Goal: Use online tool/utility: Utilize a website feature to perform a specific function

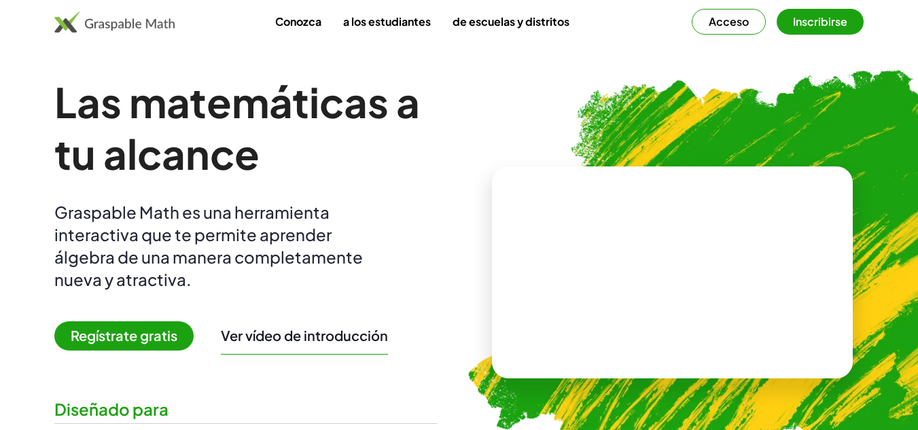
click at [750, 29] on button "Acceso" at bounding box center [729, 22] width 74 height 26
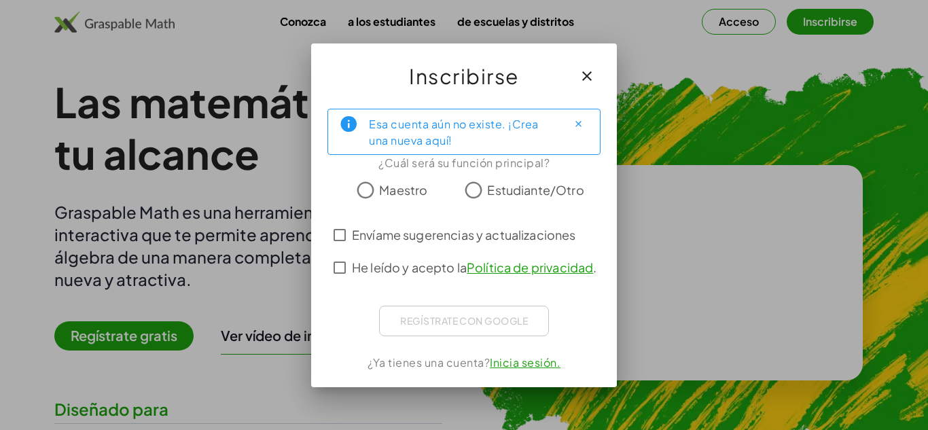
click at [414, 190] on font "Maestro" at bounding box center [403, 190] width 48 height 16
click at [485, 228] on font "Envíame sugerencias y actualizaciones" at bounding box center [464, 235] width 224 height 16
click at [500, 273] on span "He leído y acepto la Política de privacidad ." at bounding box center [474, 267] width 245 height 18
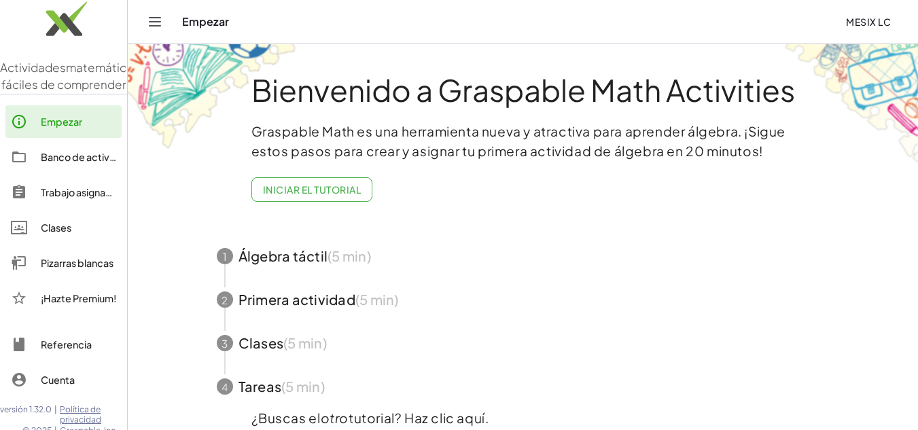
scroll to position [68, 0]
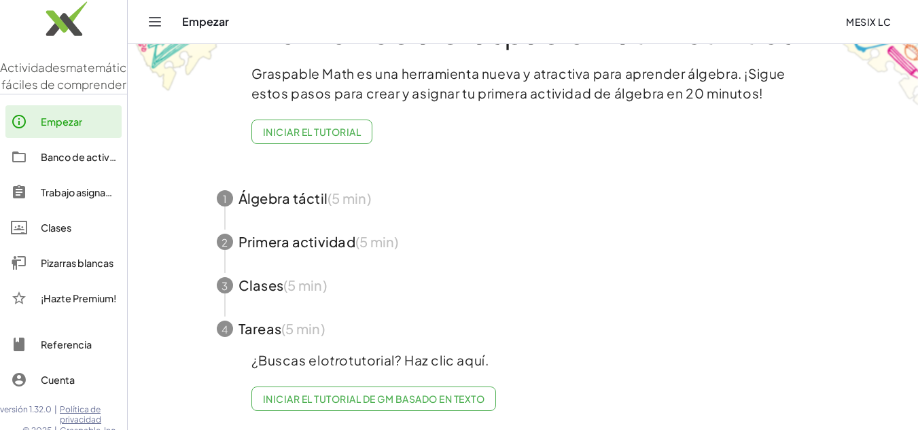
click at [413, 277] on span "button" at bounding box center [524, 285] width 646 height 43
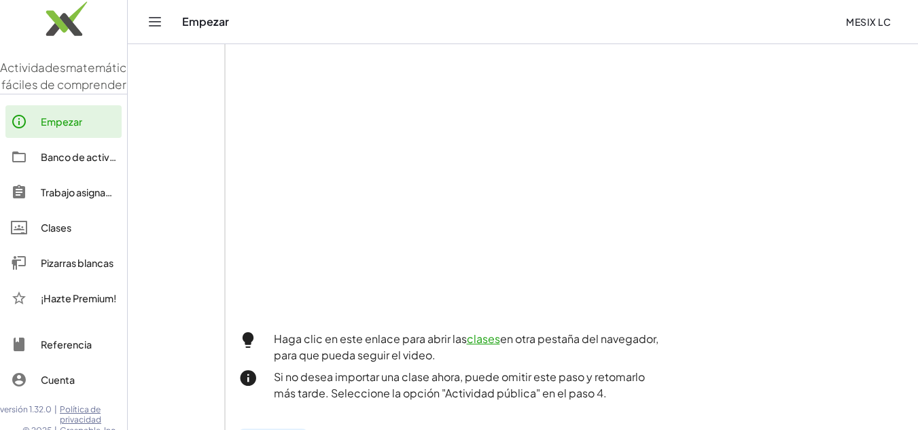
scroll to position [305, 0]
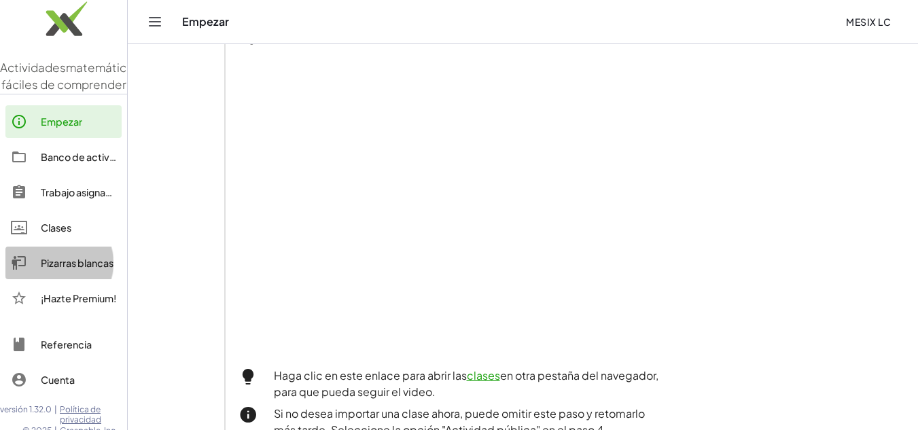
click at [65, 269] on font "Pizarras blancas" at bounding box center [77, 263] width 73 height 12
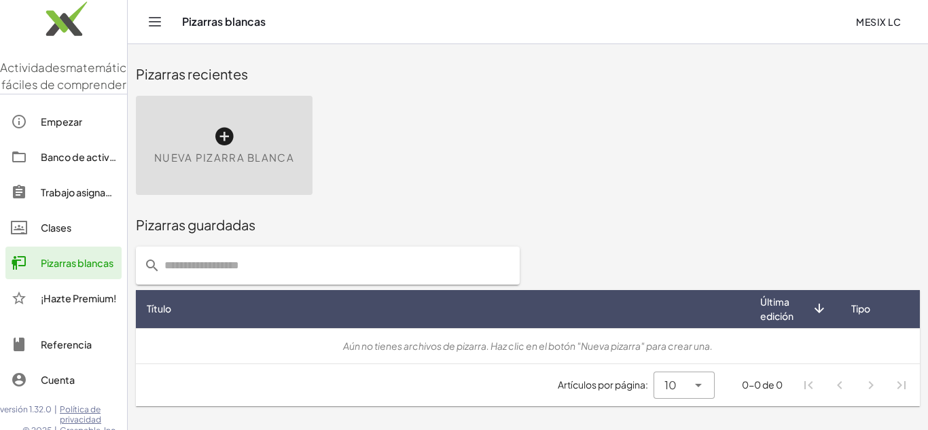
click at [288, 164] on span "Nueva pizarra blanca" at bounding box center [224, 158] width 140 height 16
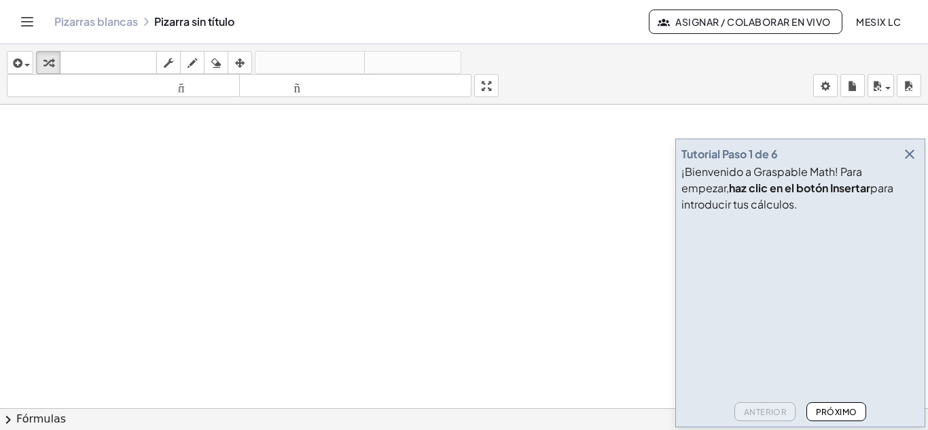
click at [910, 153] on icon "button" at bounding box center [910, 154] width 16 height 16
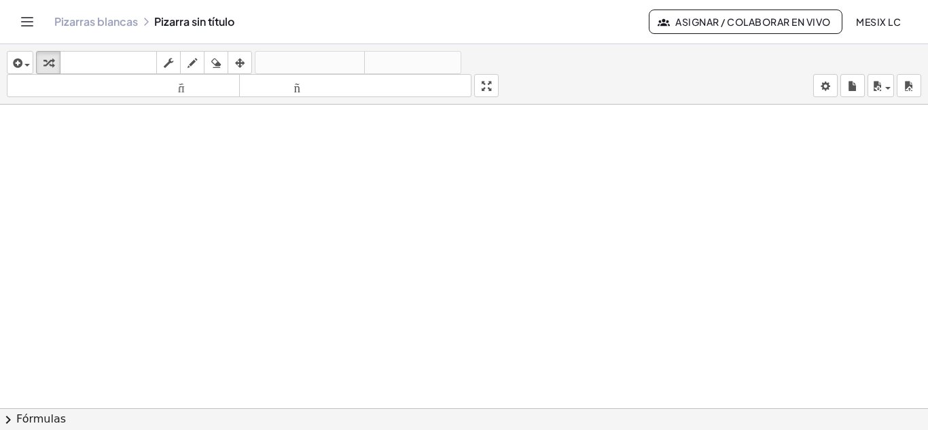
click at [239, 148] on div at bounding box center [464, 418] width 928 height 627
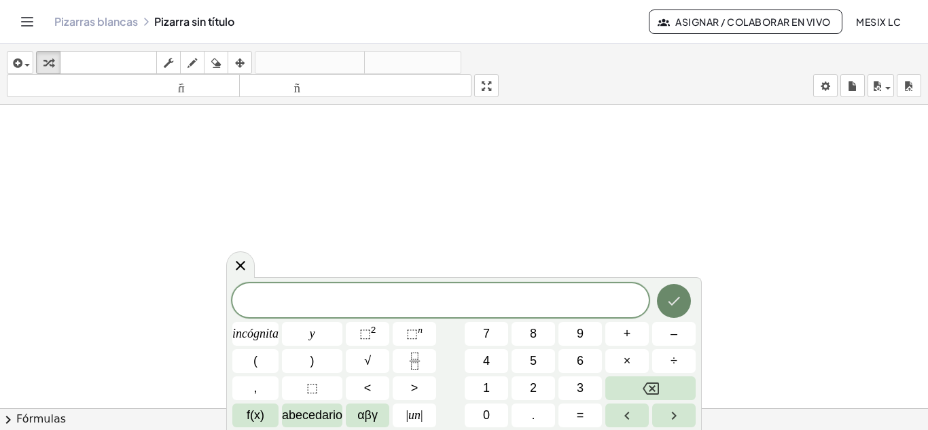
click at [684, 300] on button "Hecho" at bounding box center [674, 301] width 34 height 34
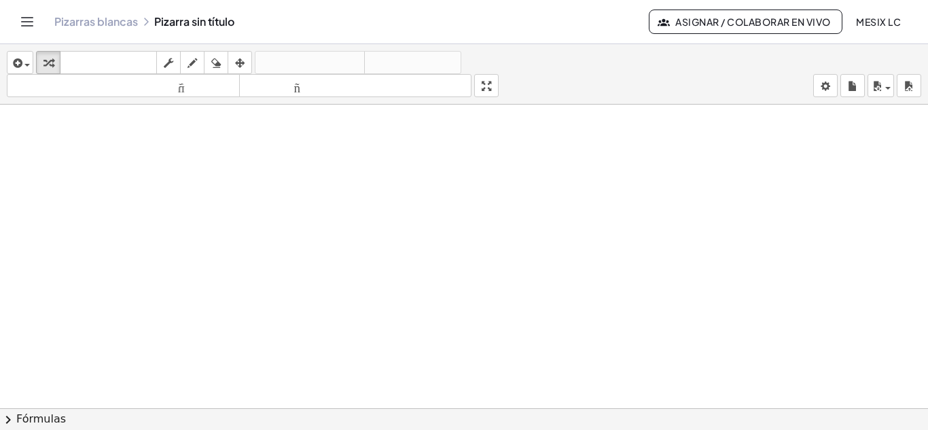
click at [143, 164] on div at bounding box center [464, 418] width 928 height 627
click at [230, 210] on div at bounding box center [209, 191] width 106 height 46
click at [199, 66] on div "button" at bounding box center [193, 62] width 18 height 16
drag, startPoint x: 279, startPoint y: 186, endPoint x: 357, endPoint y: 280, distance: 122.6
click at [357, 280] on div at bounding box center [464, 418] width 928 height 627
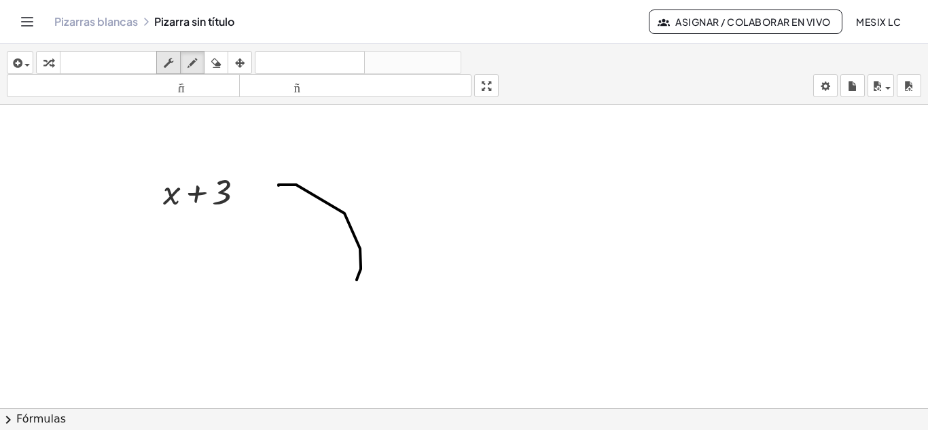
click at [172, 65] on icon "button" at bounding box center [169, 63] width 10 height 16
drag, startPoint x: 243, startPoint y: 170, endPoint x: 252, endPoint y: 250, distance: 80.8
click at [252, 250] on div "+ x − 20 ▲ ▼" at bounding box center [464, 418] width 928 height 627
click at [228, 192] on div at bounding box center [209, 191] width 122 height 46
click at [236, 63] on icon "button" at bounding box center [240, 63] width 10 height 16
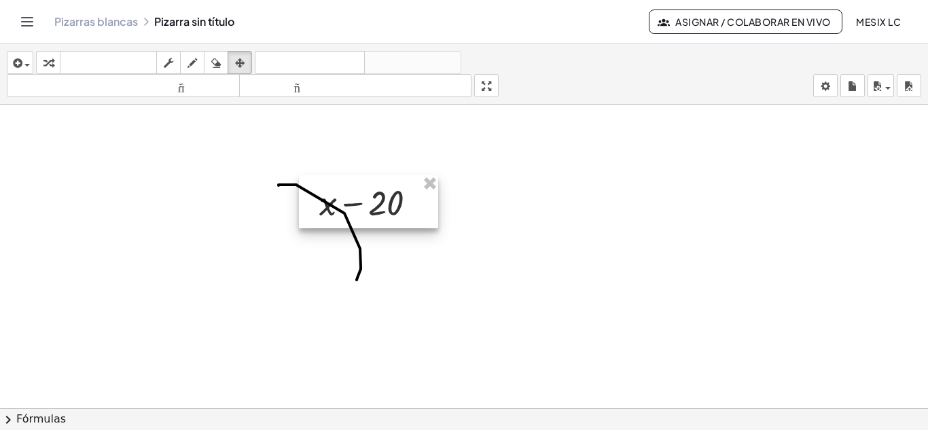
drag, startPoint x: 225, startPoint y: 176, endPoint x: 537, endPoint y: 190, distance: 312.3
click at [438, 190] on div at bounding box center [368, 201] width 139 height 53
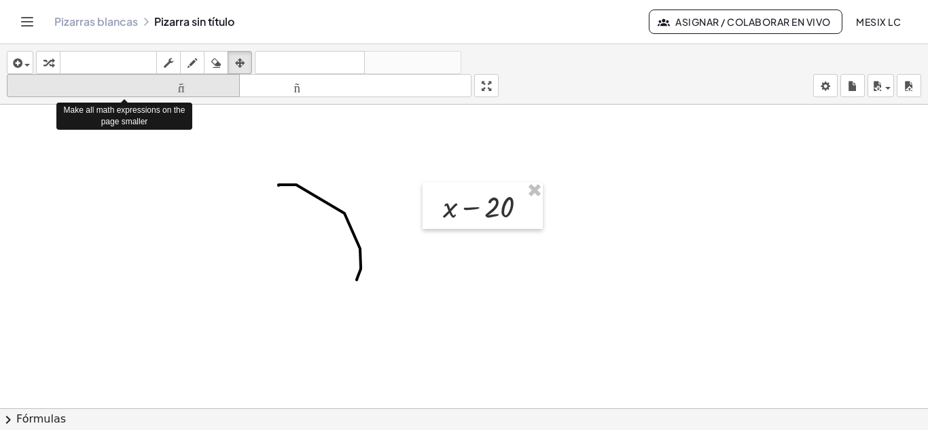
click at [187, 90] on font "tamaño_del_formato" at bounding box center [123, 86] width 226 height 13
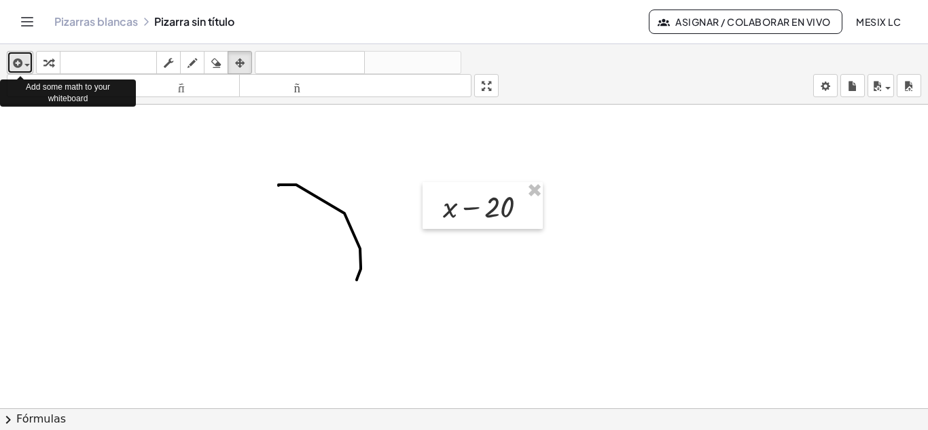
click at [30, 67] on div "button" at bounding box center [20, 62] width 20 height 16
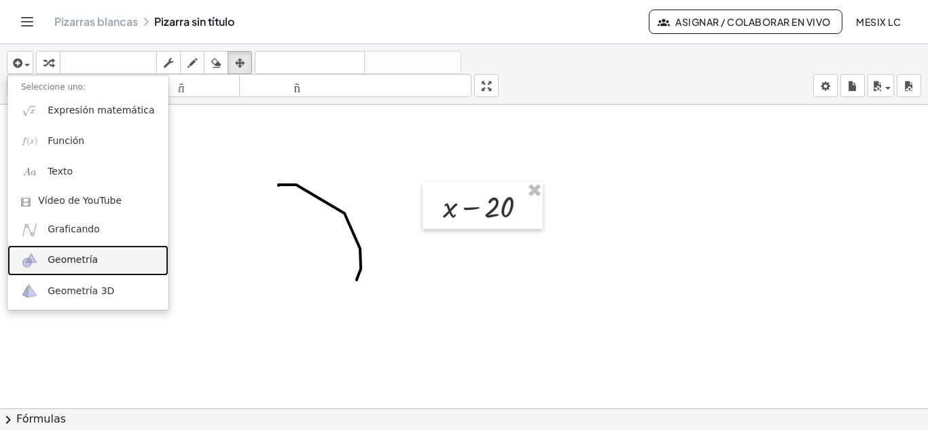
click at [82, 254] on font "Geometría" at bounding box center [73, 259] width 50 height 11
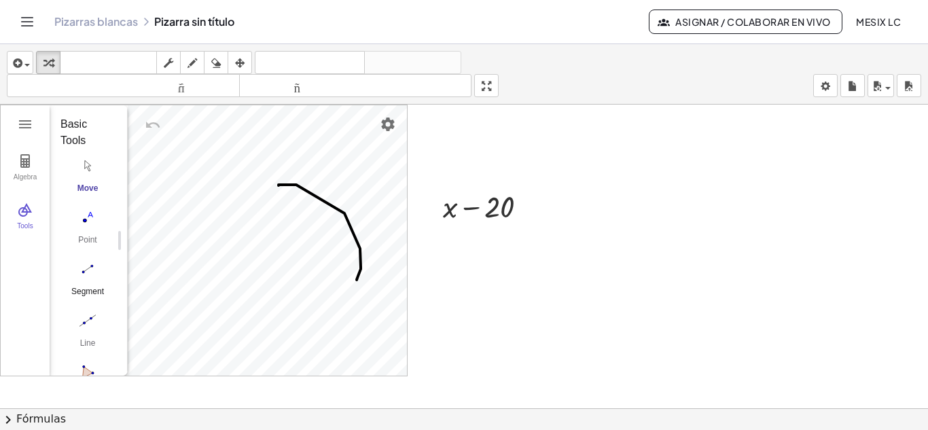
scroll to position [68, 0]
click at [84, 256] on img "Line. Select two points or positions" at bounding box center [87, 253] width 54 height 22
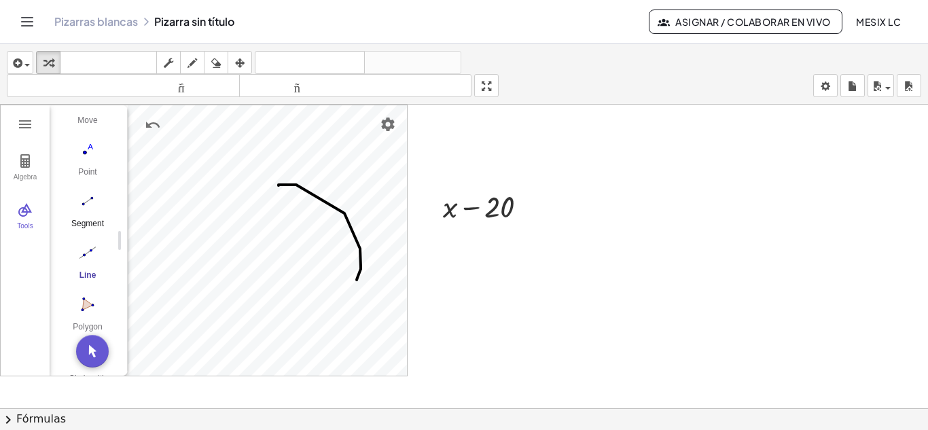
click at [80, 210] on img "Segment. Select two points or positions" at bounding box center [87, 201] width 54 height 22
click at [218, 65] on icon "button" at bounding box center [216, 63] width 10 height 16
click at [300, 209] on div at bounding box center [464, 418] width 928 height 627
drag, startPoint x: 275, startPoint y: 143, endPoint x: 467, endPoint y: 211, distance: 203.4
click at [381, 205] on div at bounding box center [464, 418] width 928 height 627
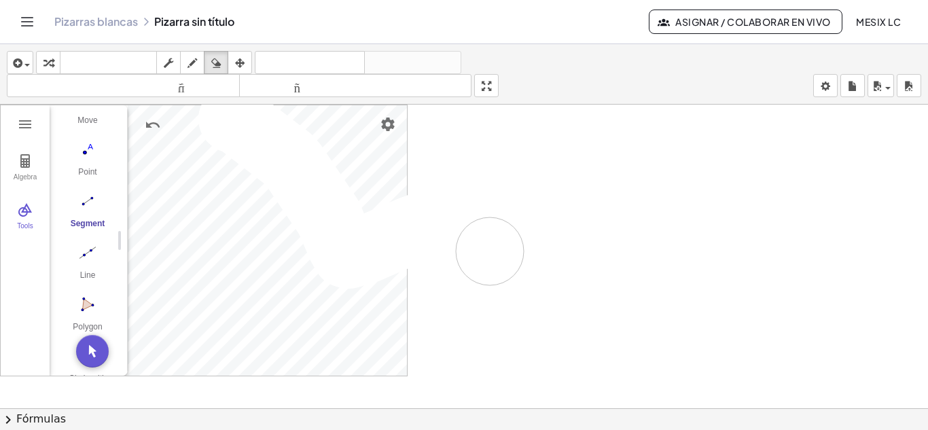
drag, startPoint x: 232, startPoint y: 119, endPoint x: 474, endPoint y: 256, distance: 277.9
click at [474, 256] on div at bounding box center [464, 418] width 928 height 627
drag, startPoint x: 286, startPoint y: 169, endPoint x: 284, endPoint y: 365, distance: 195.8
click at [284, 365] on div at bounding box center [464, 418] width 928 height 627
click at [640, 213] on div at bounding box center [464, 418] width 928 height 627
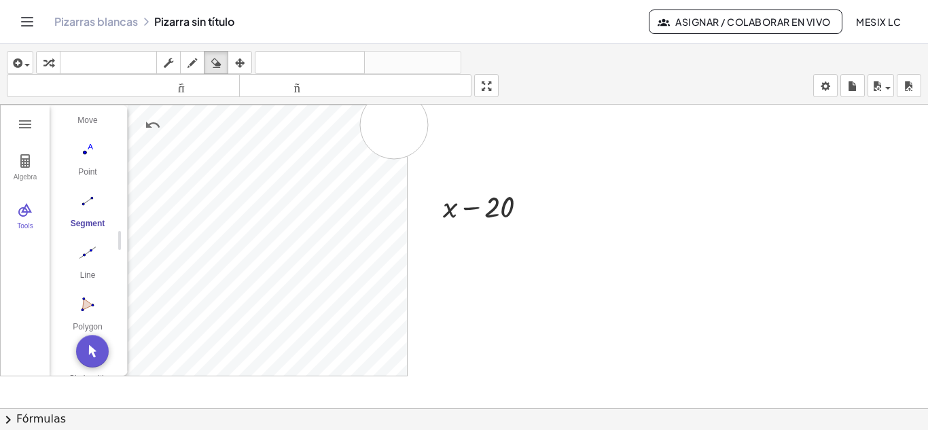
click at [394, 125] on div at bounding box center [464, 418] width 928 height 627
click at [391, 126] on div at bounding box center [464, 418] width 928 height 627
drag, startPoint x: 391, startPoint y: 126, endPoint x: 203, endPoint y: 359, distance: 298.7
click at [203, 359] on div at bounding box center [464, 418] width 928 height 627
click at [213, 69] on icon "button" at bounding box center [216, 63] width 10 height 16
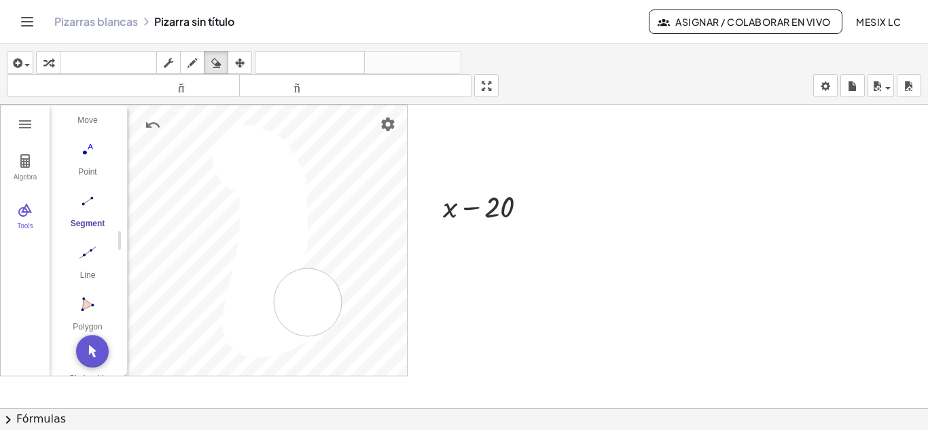
drag, startPoint x: 247, startPoint y: 159, endPoint x: 308, endPoint y: 302, distance: 155.9
click at [308, 302] on div at bounding box center [464, 418] width 928 height 627
drag, startPoint x: 321, startPoint y: 302, endPoint x: 542, endPoint y: 214, distance: 237.0
click at [542, 215] on div at bounding box center [464, 418] width 928 height 627
click at [542, 214] on div at bounding box center [464, 418] width 928 height 627
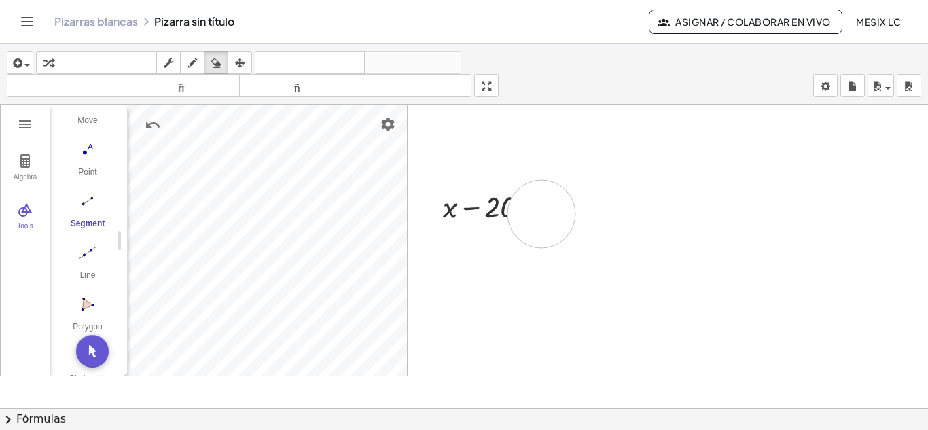
click at [542, 214] on div at bounding box center [464, 418] width 928 height 627
drag, startPoint x: 542, startPoint y: 214, endPoint x: 386, endPoint y: 152, distance: 167.5
click at [386, 152] on div at bounding box center [464, 418] width 928 height 627
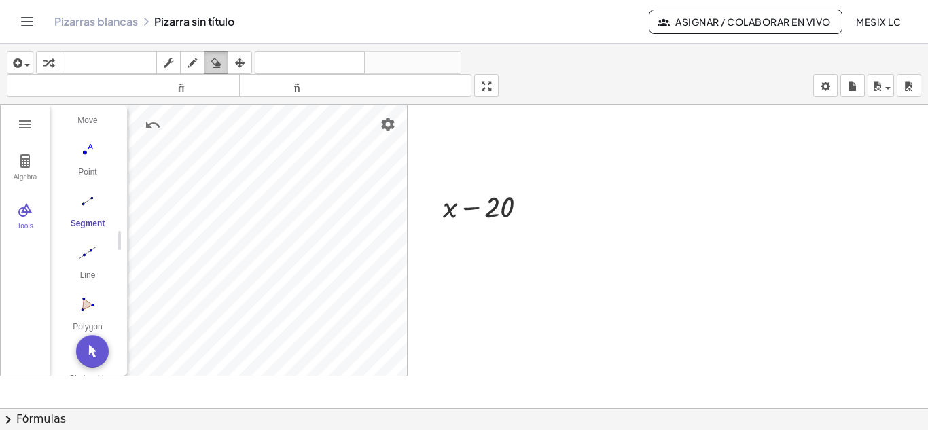
click at [214, 62] on icon "button" at bounding box center [216, 63] width 10 height 16
drag, startPoint x: 214, startPoint y: 162, endPoint x: 271, endPoint y: 271, distance: 122.8
click at [271, 271] on div at bounding box center [464, 418] width 928 height 627
drag, startPoint x: 300, startPoint y: 183, endPoint x: 358, endPoint y: 311, distance: 140.2
click at [358, 311] on div at bounding box center [464, 418] width 928 height 627
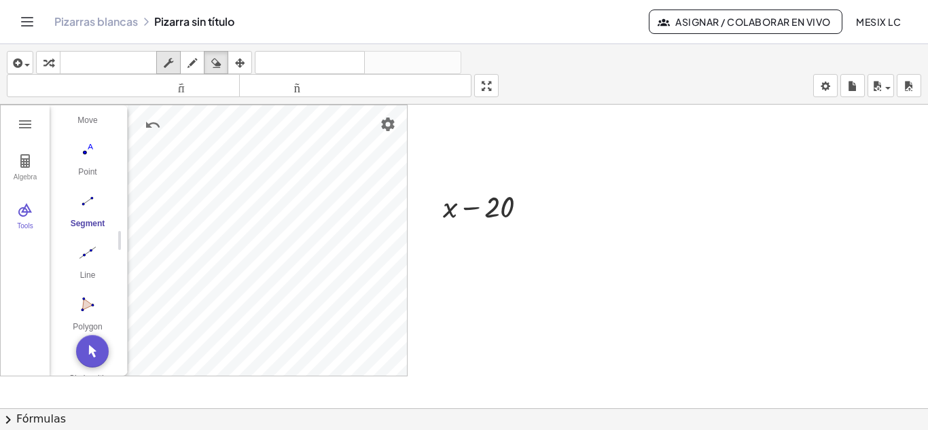
click at [167, 67] on icon "button" at bounding box center [169, 63] width 10 height 16
click at [91, 129] on div "Move" at bounding box center [87, 125] width 54 height 19
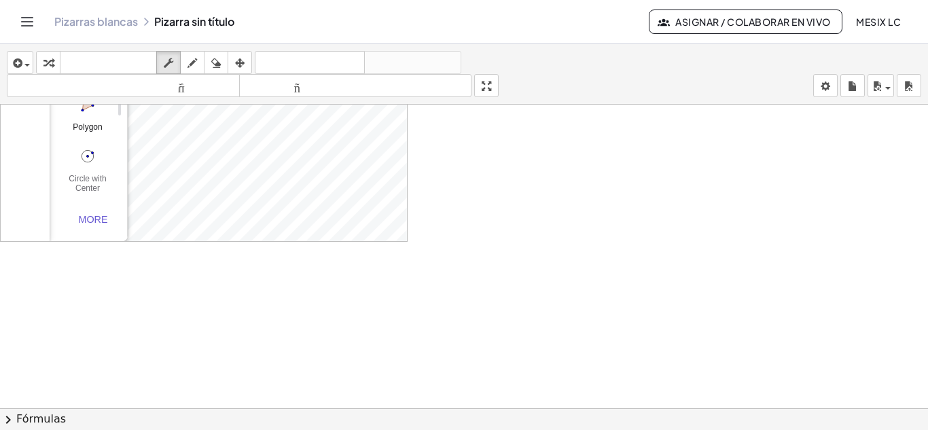
scroll to position [0, 0]
click at [111, 268] on div at bounding box center [464, 239] width 928 height 911
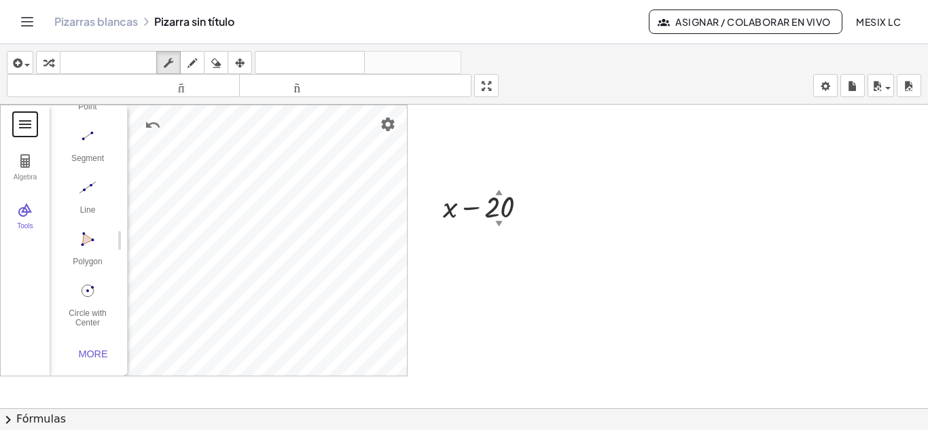
click at [14, 122] on button "Geometry" at bounding box center [25, 124] width 24 height 24
click at [36, 171] on button "Algebra" at bounding box center [25, 167] width 49 height 49
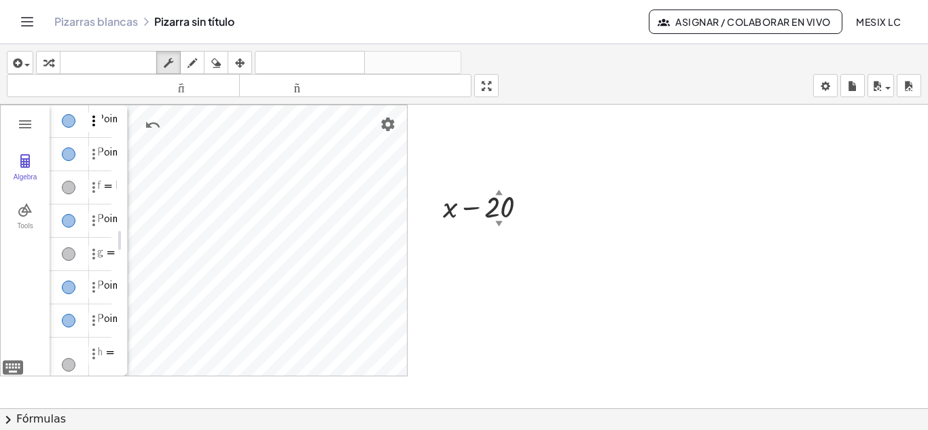
click at [100, 128] on img "Options" at bounding box center [94, 121] width 16 height 16
click at [186, 129] on li "Duplicate input" at bounding box center [156, 125] width 141 height 22
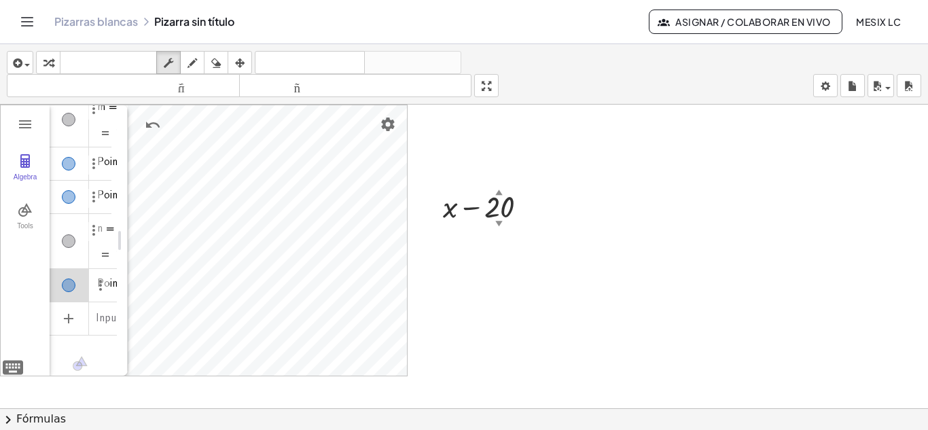
scroll to position [854, 0]
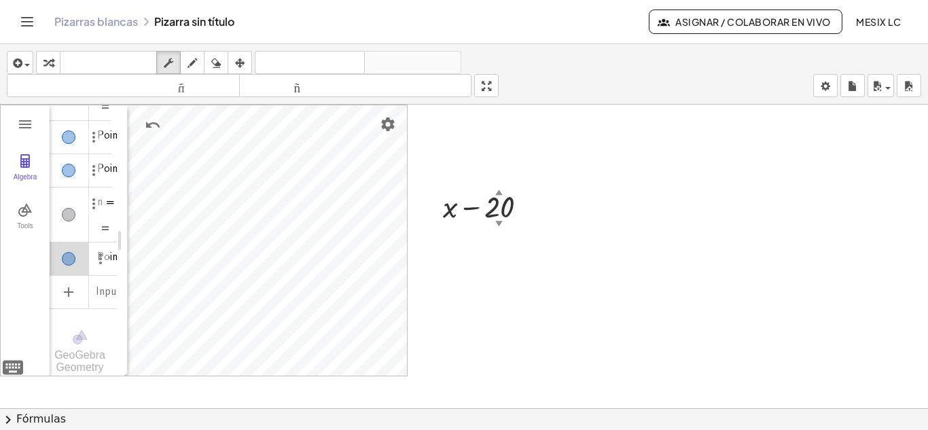
click at [504, 245] on div at bounding box center [464, 409] width 928 height 608
drag, startPoint x: 498, startPoint y: 90, endPoint x: 498, endPoint y: 150, distance: 59.1
click at [498, 150] on div "insertar Seleccione uno: Expresión matemática Función Texto Vídeo de YouTube Gr…" at bounding box center [464, 237] width 928 height 386
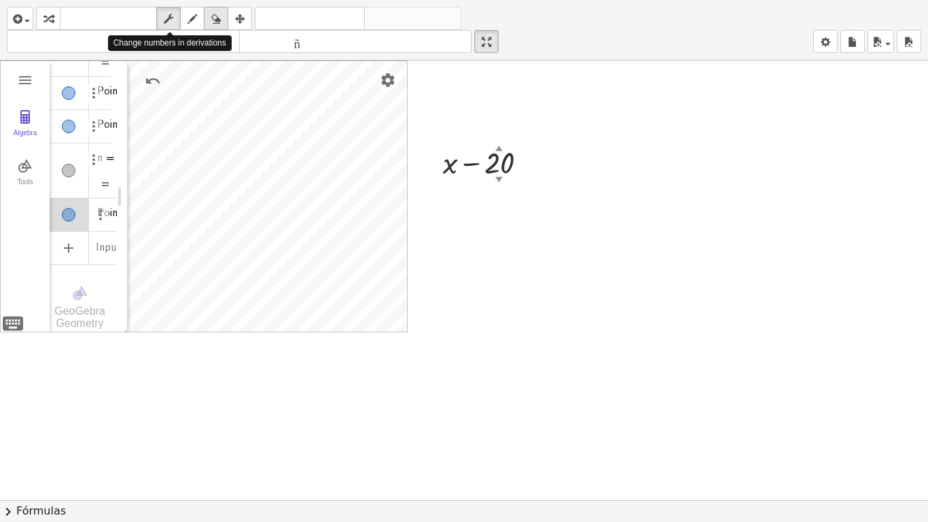
click at [215, 20] on icon "button" at bounding box center [216, 19] width 10 height 16
drag, startPoint x: 241, startPoint y: 108, endPoint x: 310, endPoint y: 249, distance: 157.2
click at [310, 249] on div at bounding box center [464, 499] width 928 height 879
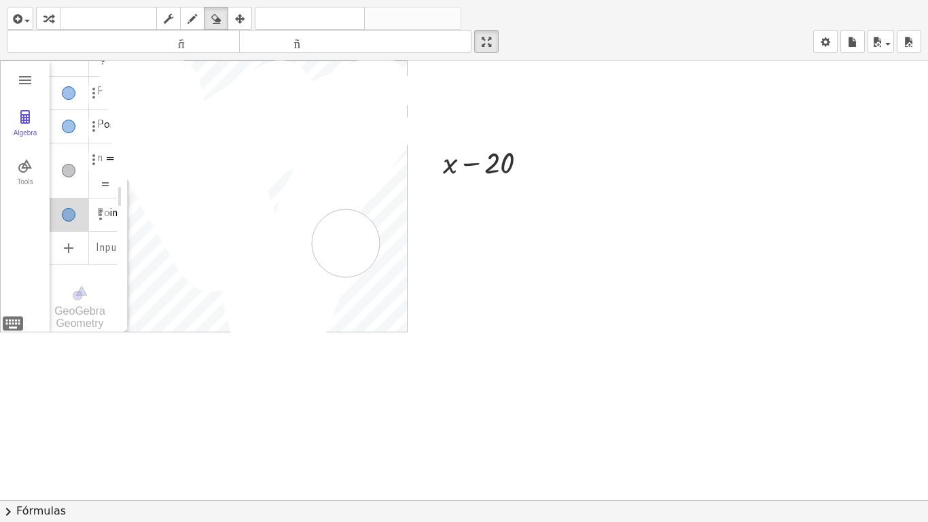
drag, startPoint x: 304, startPoint y: 241, endPoint x: 394, endPoint y: 220, distance: 92.0
click at [363, 232] on div at bounding box center [464, 499] width 928 height 879
click at [455, 184] on div at bounding box center [464, 499] width 928 height 879
click at [487, 171] on div at bounding box center [464, 499] width 928 height 879
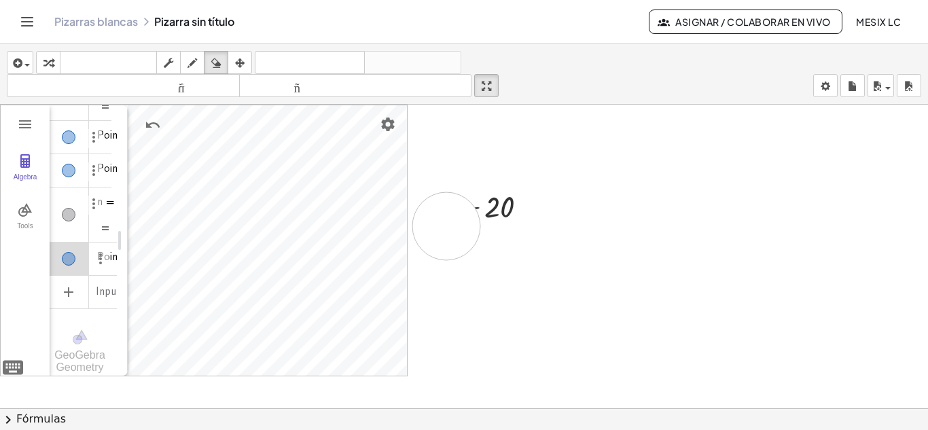
click at [447, 226] on div at bounding box center [464, 409] width 928 height 608
drag, startPoint x: 293, startPoint y: 157, endPoint x: 326, endPoint y: 227, distance: 77.5
click at [326, 227] on div at bounding box center [464, 409] width 928 height 608
drag, startPoint x: 317, startPoint y: 158, endPoint x: 266, endPoint y: 252, distance: 107.0
click at [266, 252] on div at bounding box center [464, 409] width 928 height 608
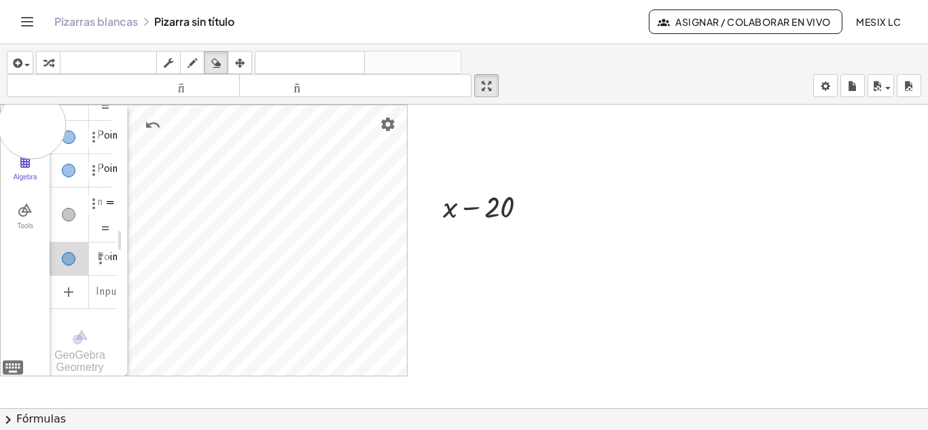
click at [32, 125] on div at bounding box center [464, 409] width 928 height 608
drag, startPoint x: 210, startPoint y: 175, endPoint x: 156, endPoint y: 144, distance: 62.1
click at [156, 144] on div at bounding box center [464, 409] width 928 height 608
click at [826, 83] on body "Actividades matemáticas fáciles de comprender Empezar Banco de actividades Trab…" at bounding box center [464, 215] width 928 height 430
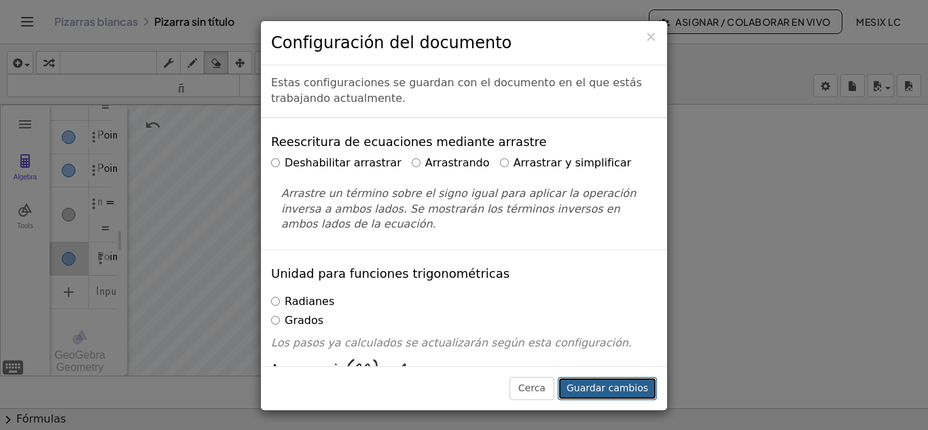
click at [595, 385] on font "Guardar cambios" at bounding box center [608, 388] width 82 height 11
